Goal: Task Accomplishment & Management: Complete application form

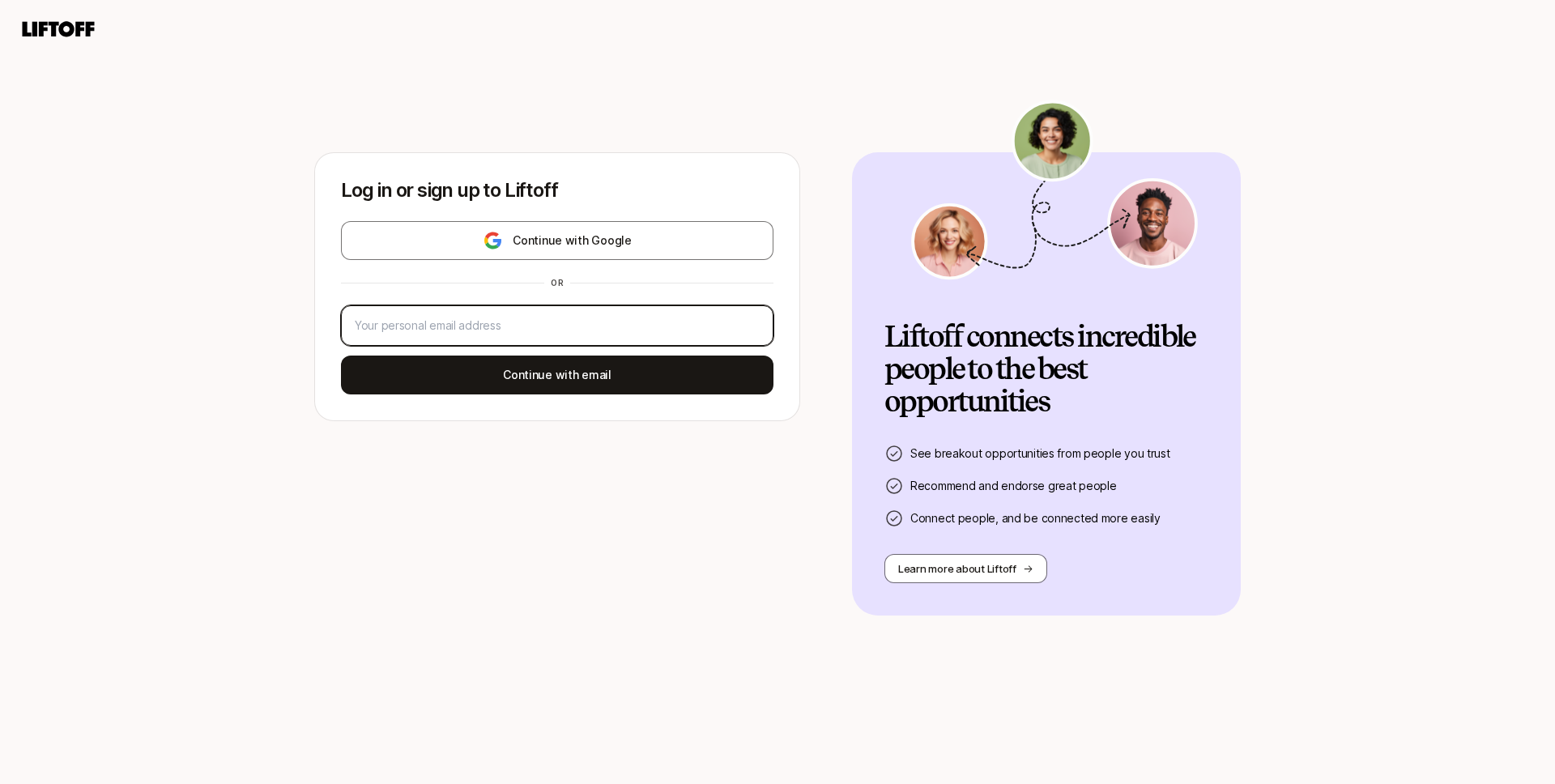
click at [574, 332] on input "email" at bounding box center [558, 325] width 405 height 19
click at [705, 329] on input "email" at bounding box center [558, 325] width 405 height 19
click at [646, 326] on input "email" at bounding box center [558, 325] width 405 height 19
type input "@@@"
click at [601, 338] on div "@@@" at bounding box center [558, 326] width 433 height 40
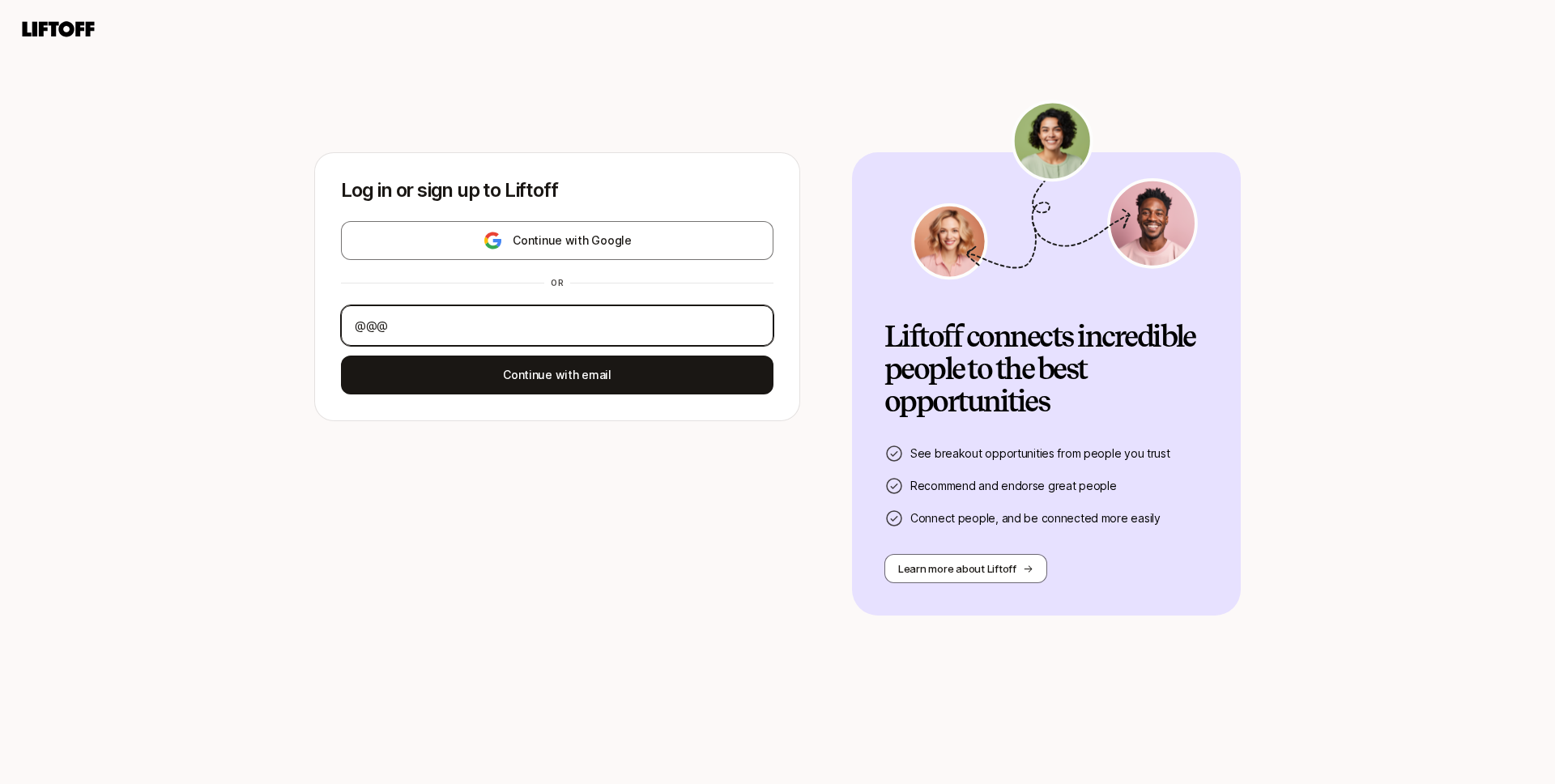
click at [601, 329] on input "@@@" at bounding box center [558, 325] width 405 height 19
type input "@"
type input "konstan"
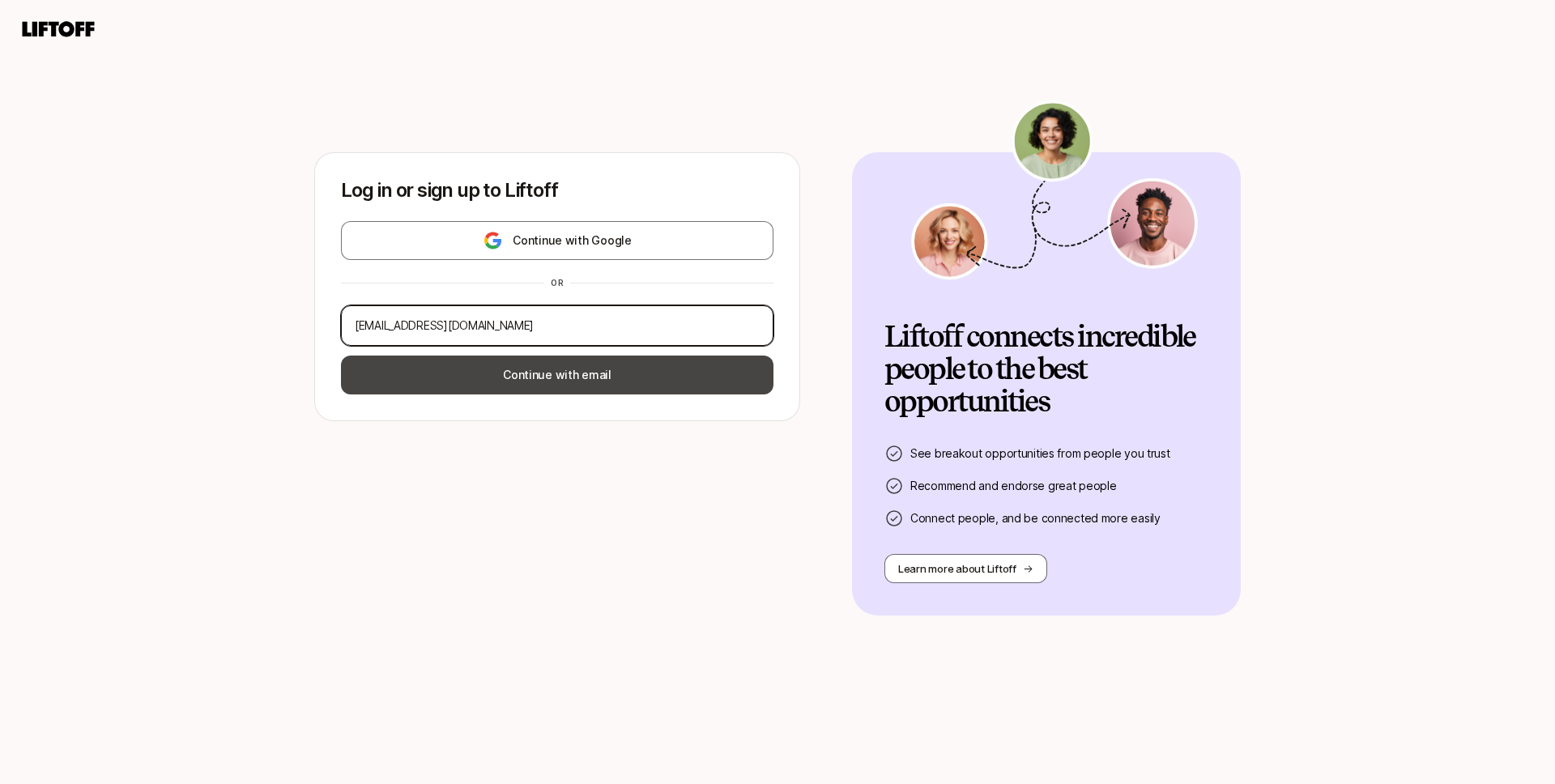
type input "[EMAIL_ADDRESS][DOMAIN_NAME]"
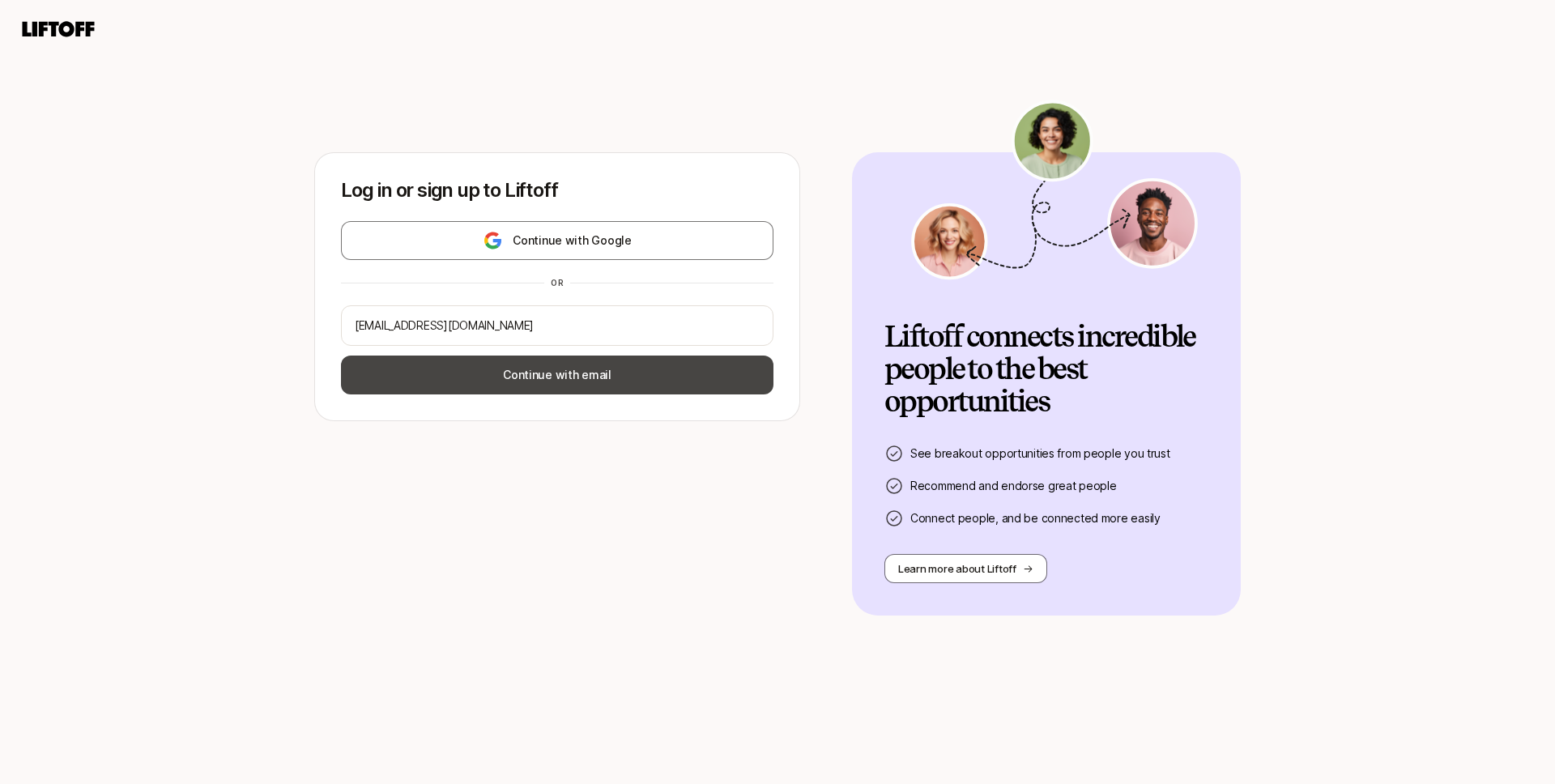
click at [669, 364] on button "Continue with email" at bounding box center [558, 375] width 433 height 39
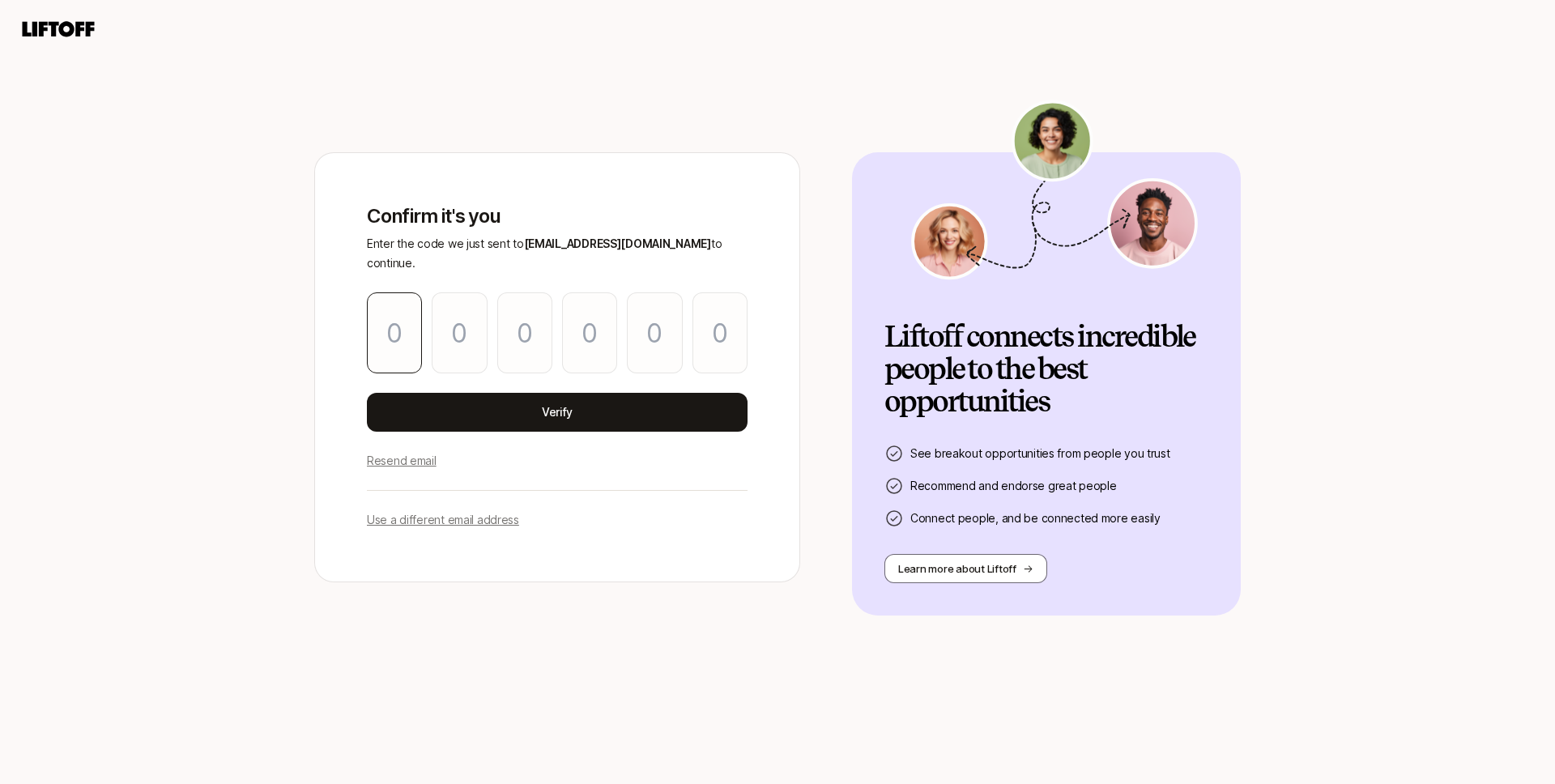
click at [406, 328] on input "Please enter OTP character 1" at bounding box center [394, 333] width 55 height 81
paste input "1"
type input "6"
type input "8"
type input "9"
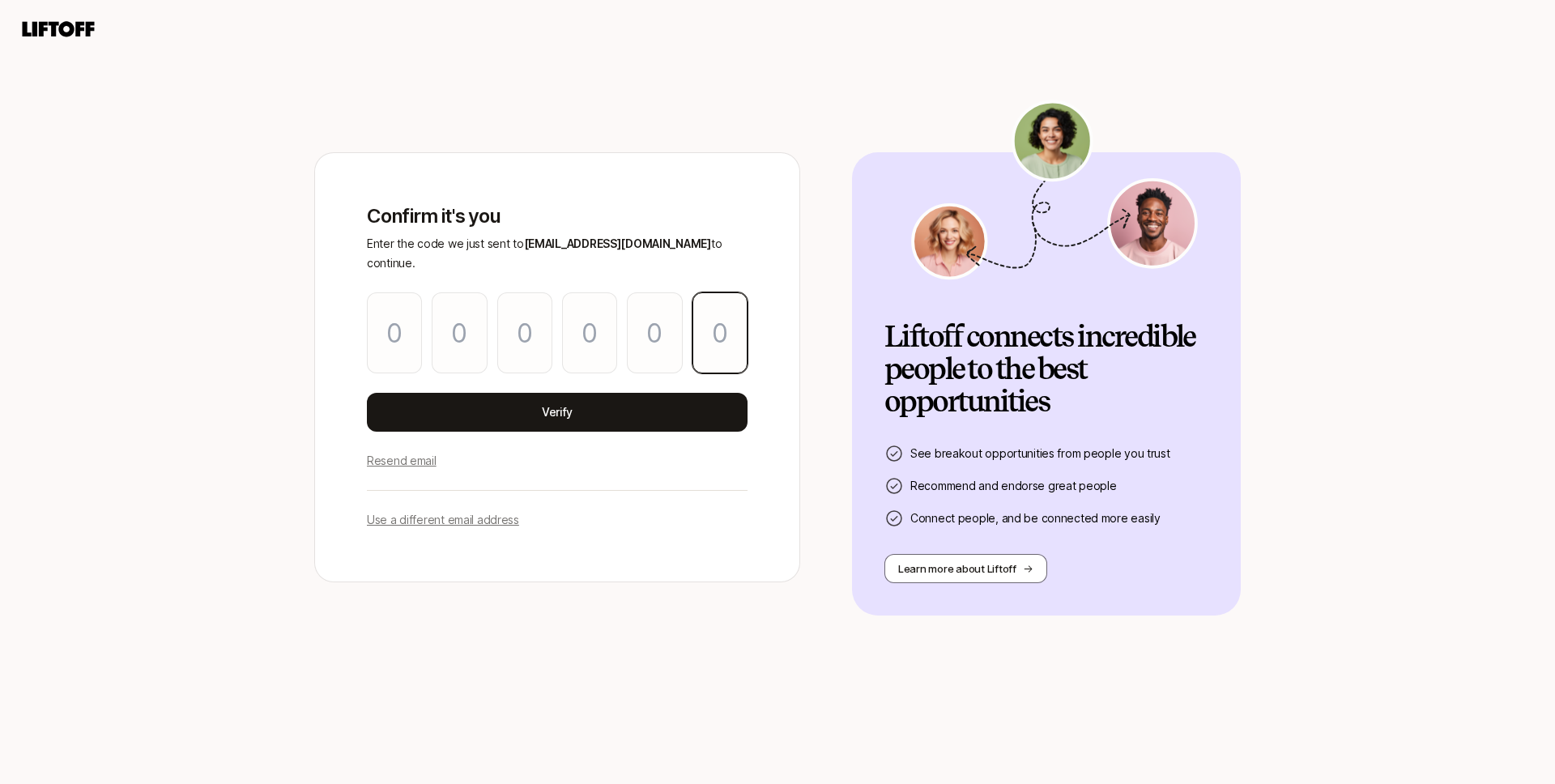
type input "2"
type input "1"
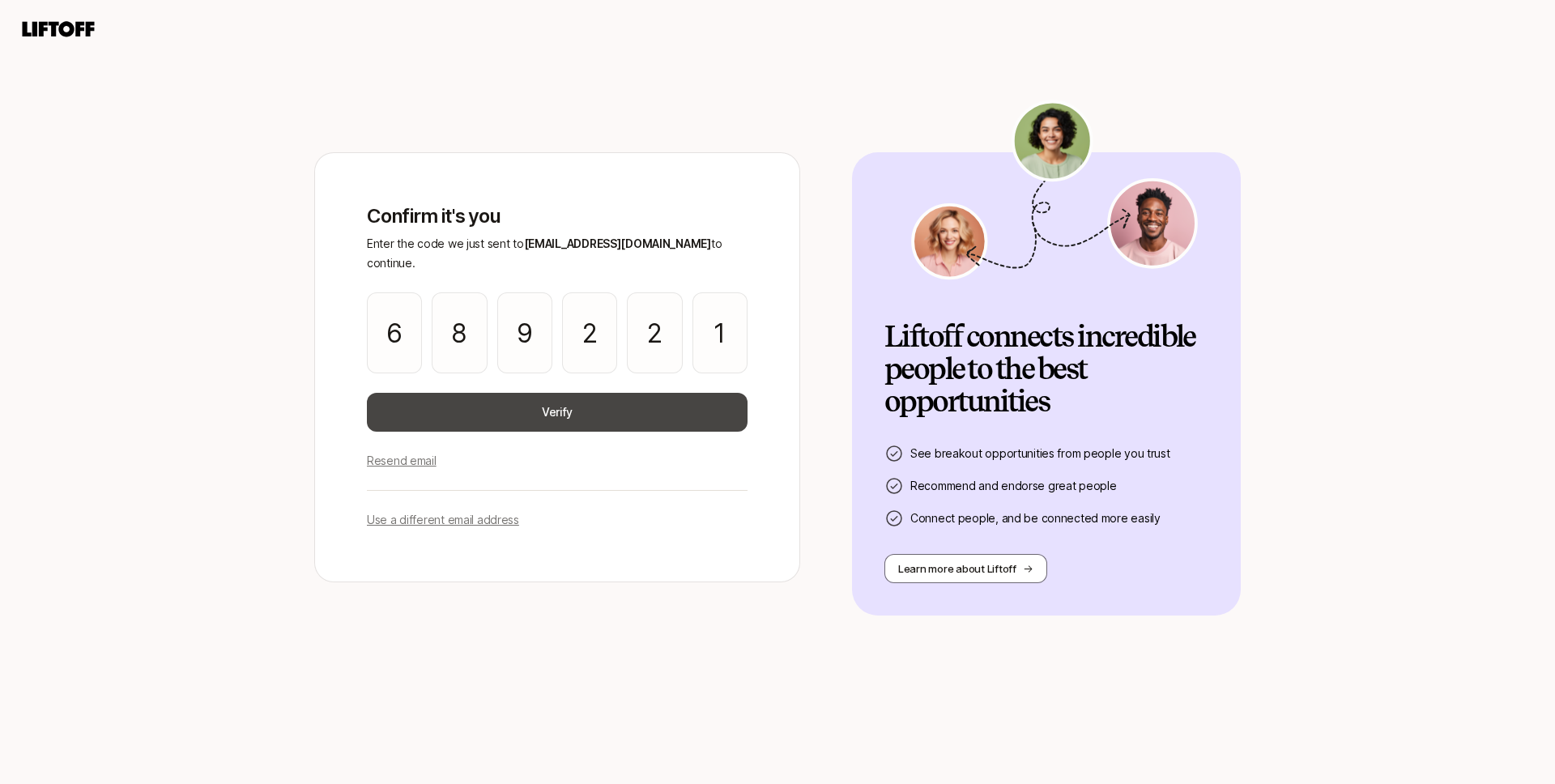
click at [513, 400] on button "Verify" at bounding box center [557, 412] width 381 height 39
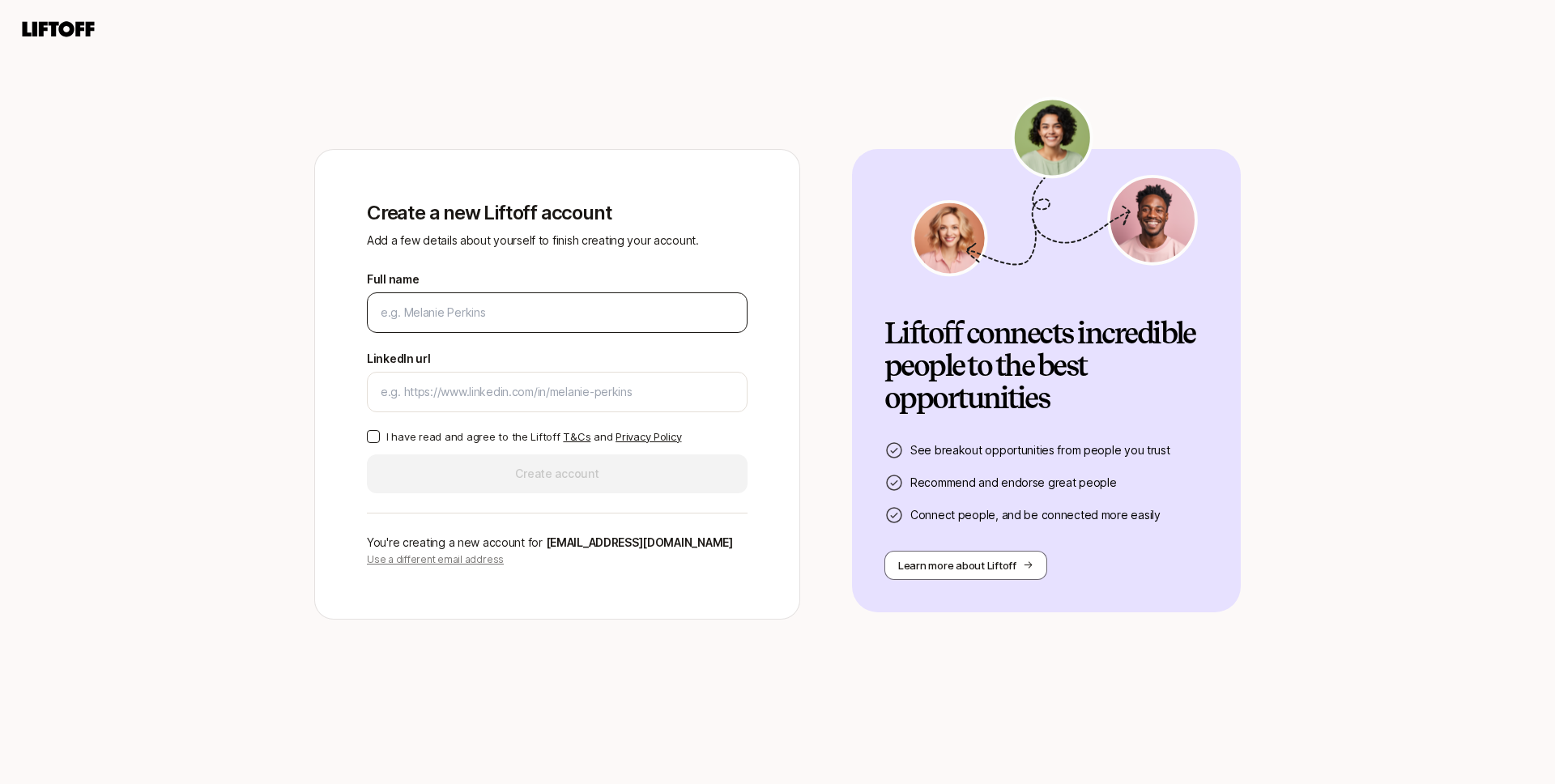
click at [425, 315] on input "Full name" at bounding box center [557, 312] width 353 height 19
click at [374, 438] on button "I have read and agree to the Liftoff T&Cs and Privacy Policy" at bounding box center [373, 436] width 13 height 13
click at [454, 312] on input "Full name" at bounding box center [557, 312] width 353 height 19
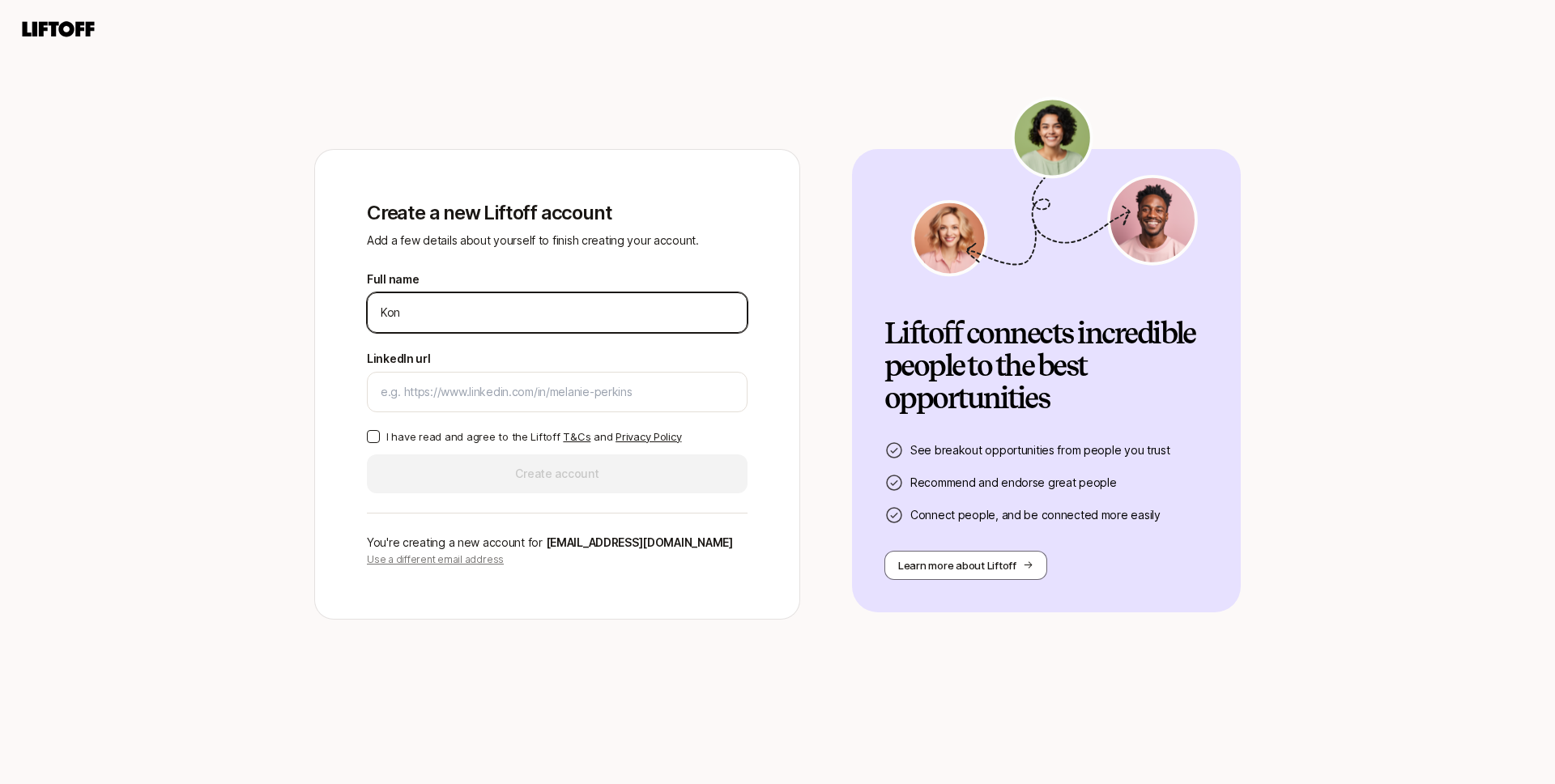
type input "[PERSON_NAME]"
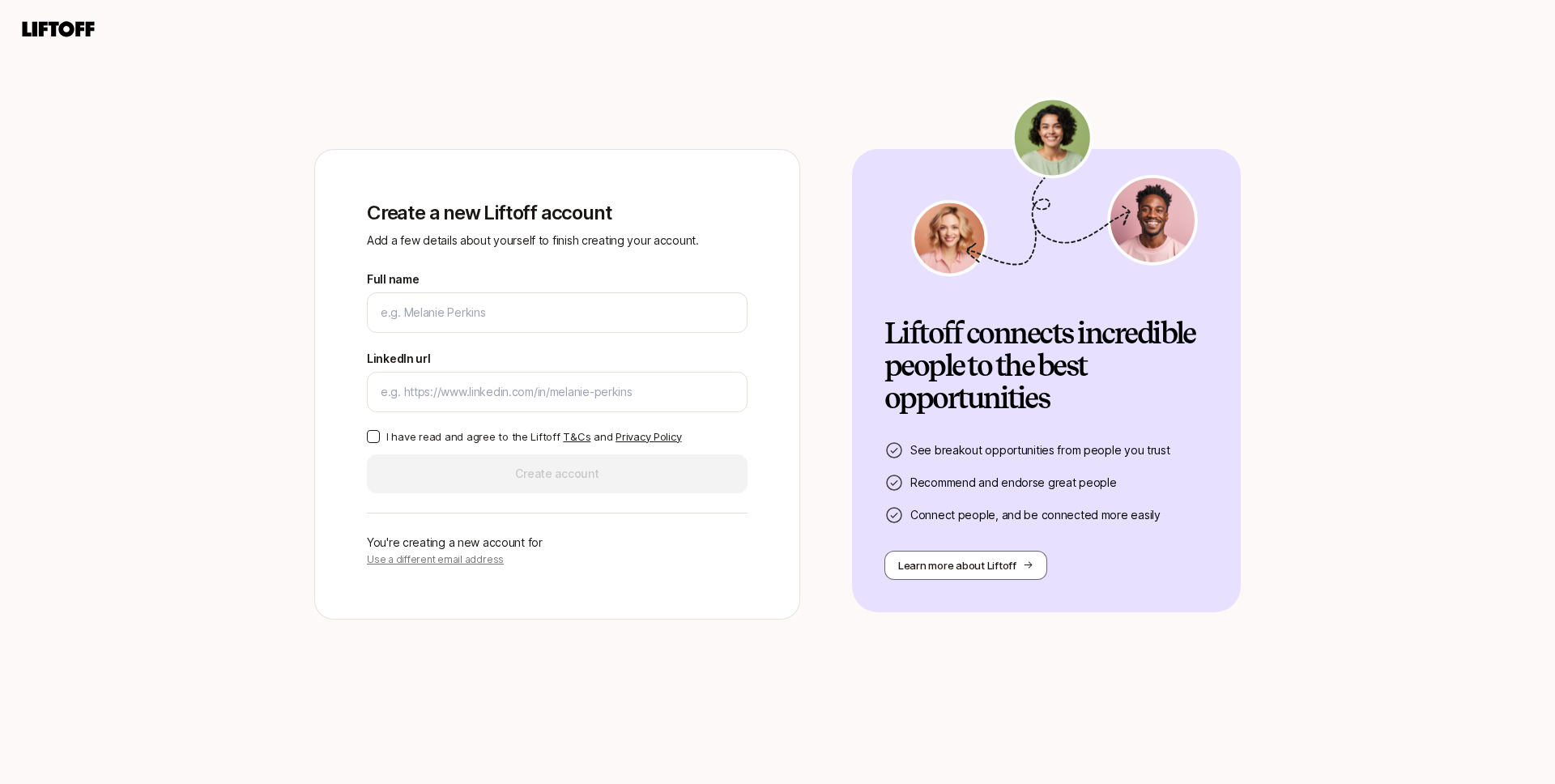
click at [36, 28] on icon at bounding box center [59, 28] width 72 height 16
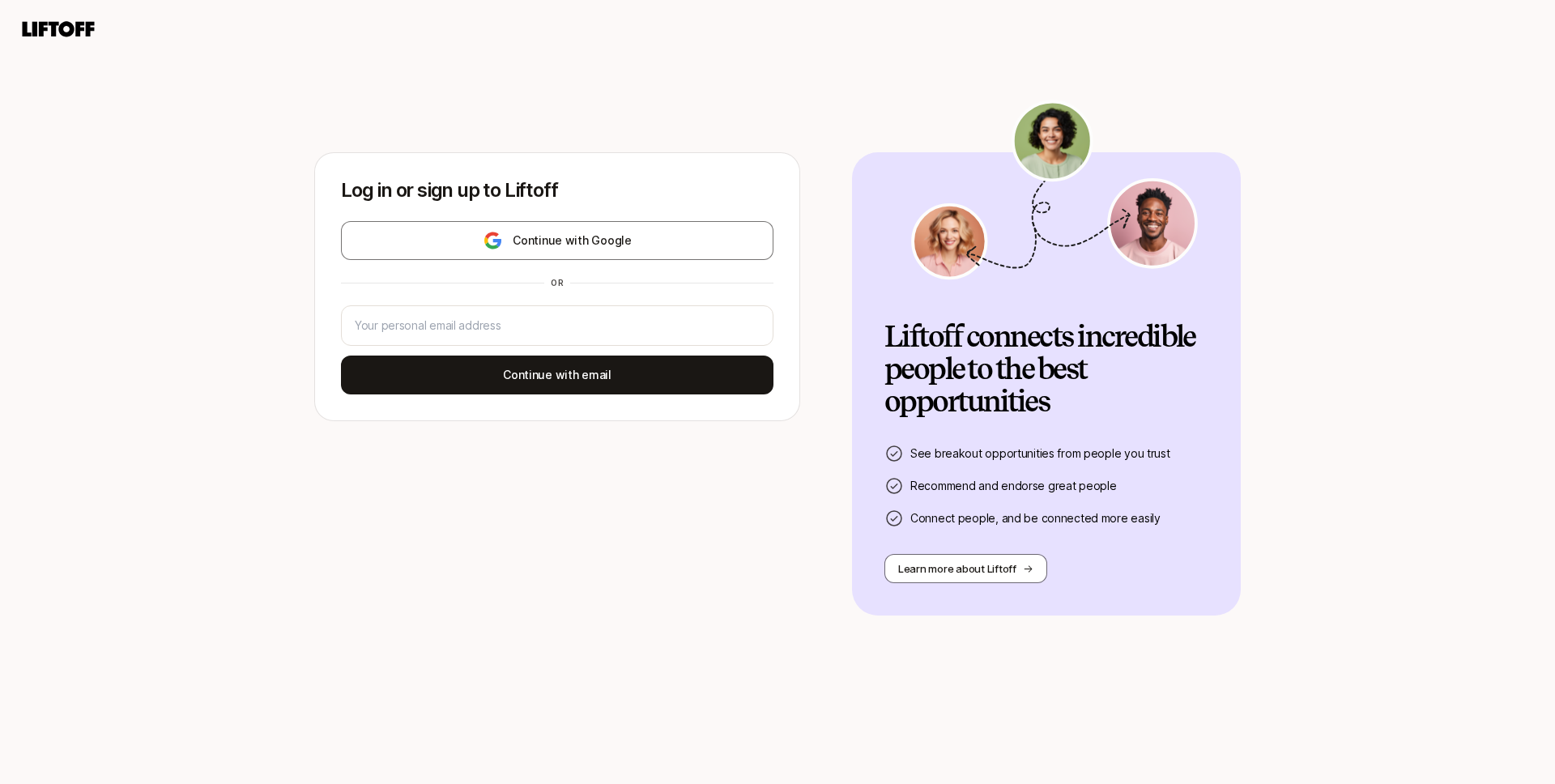
click at [40, 19] on icon at bounding box center [58, 28] width 78 height 23
click at [920, 558] on button "Learn more about Liftoff" at bounding box center [965, 569] width 162 height 29
